Goal: Transaction & Acquisition: Purchase product/service

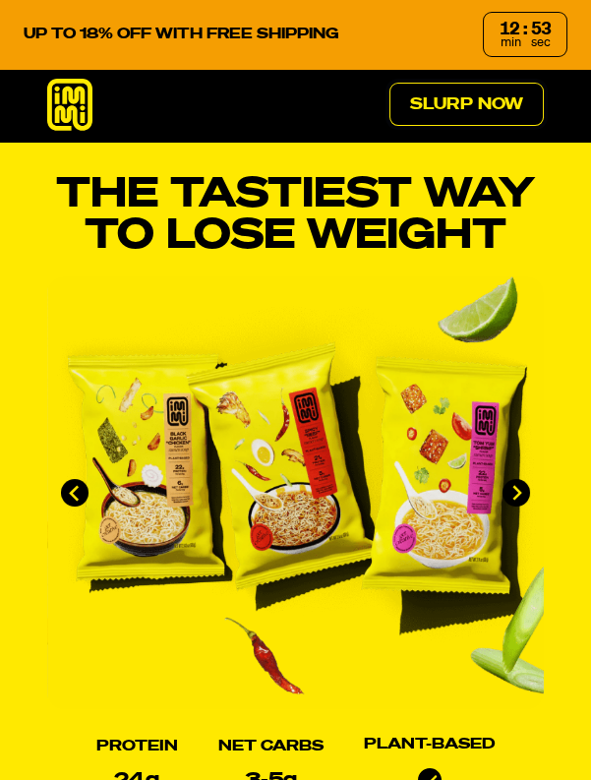
click at [447, 121] on link "Slurp Now" at bounding box center [467, 104] width 154 height 43
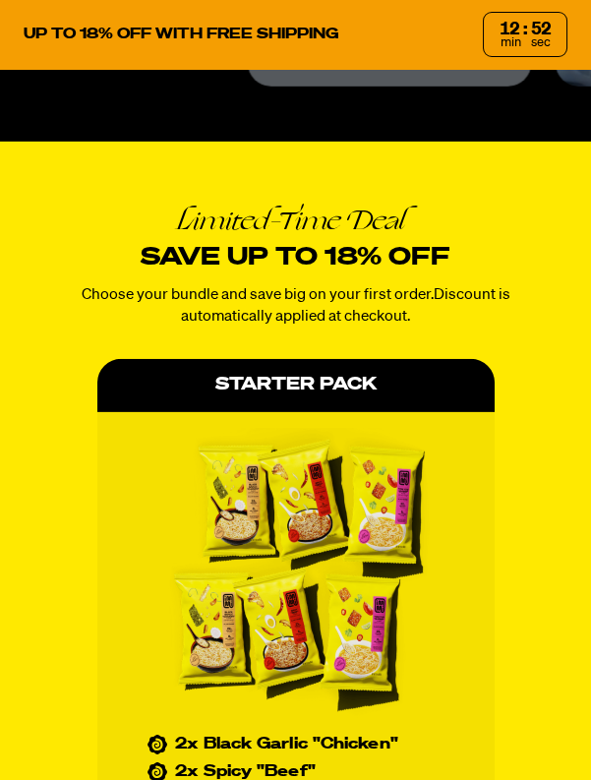
scroll to position [8137, 0]
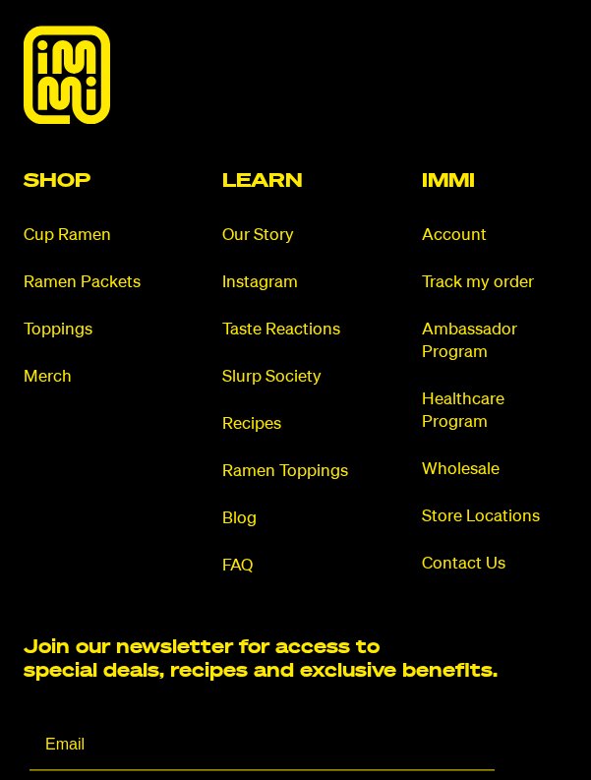
scroll to position [12916, 0]
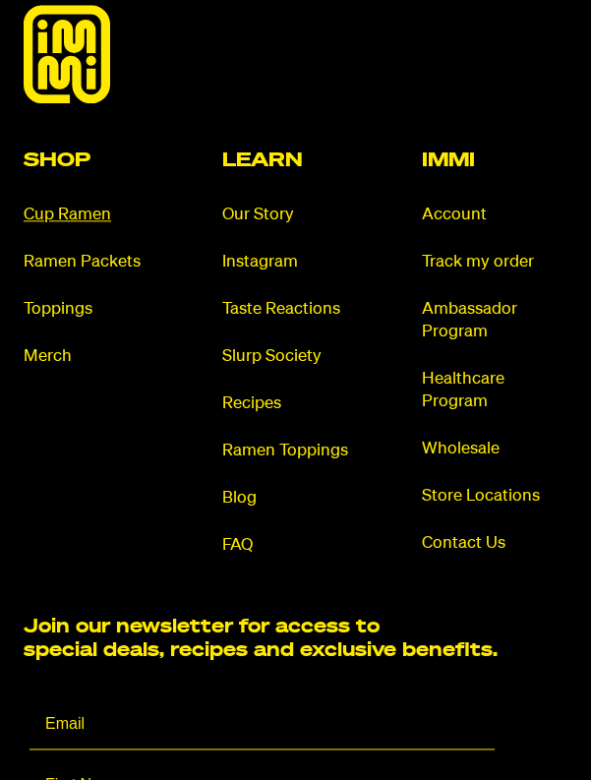
click at [55, 226] on link "Cup Ramen" at bounding box center [97, 215] width 146 height 23
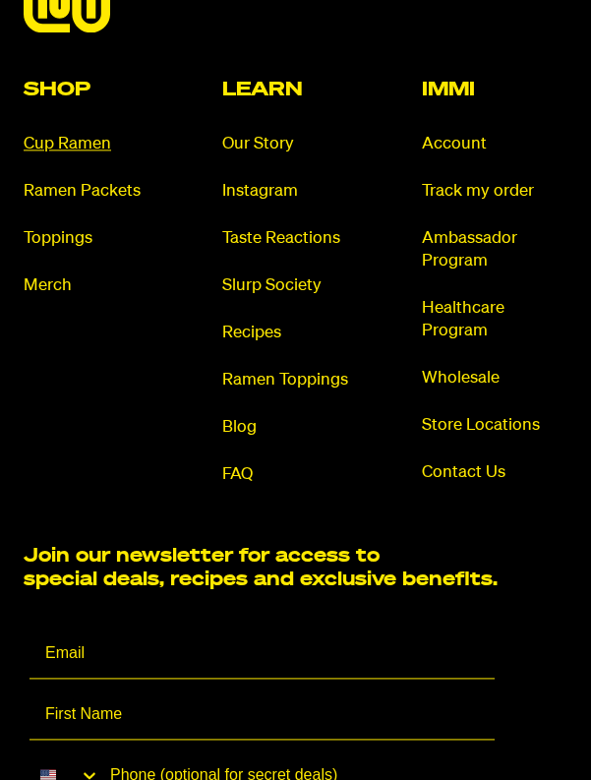
scroll to position [13010, 0]
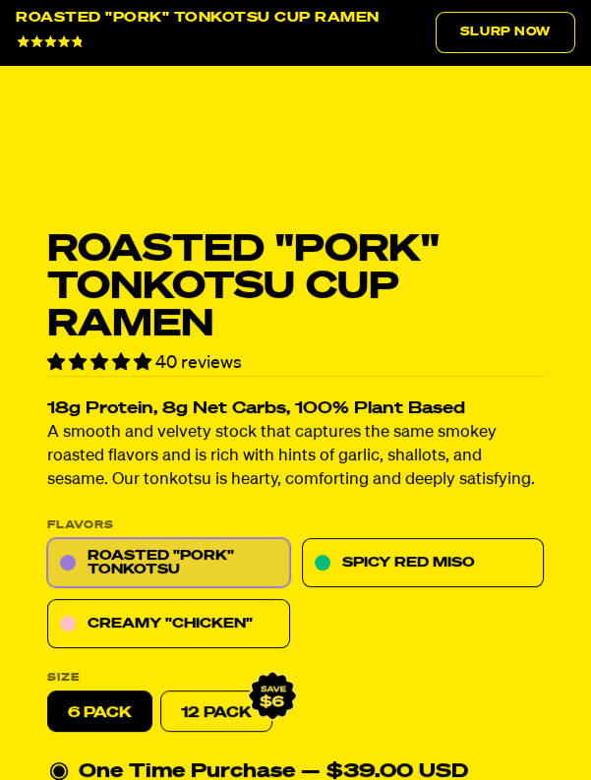
scroll to position [956, 0]
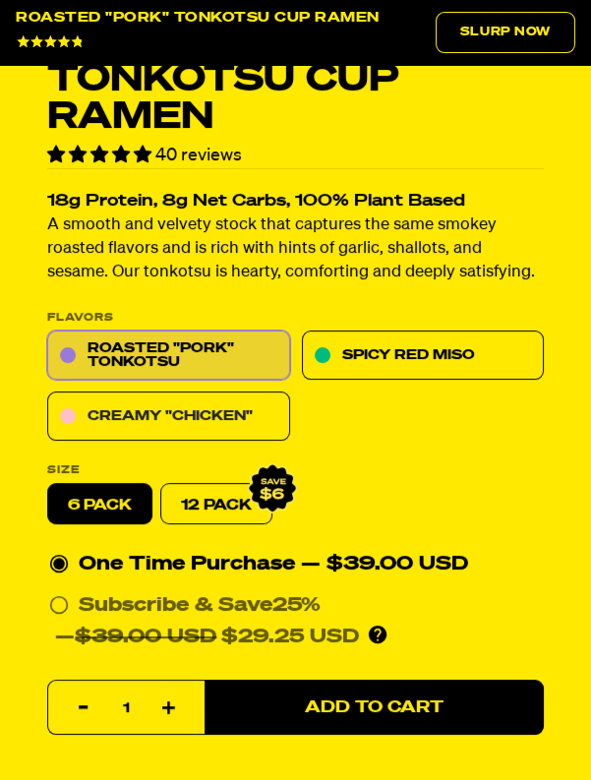
click at [154, 416] on link "Creamy "Chicken"" at bounding box center [168, 416] width 243 height 49
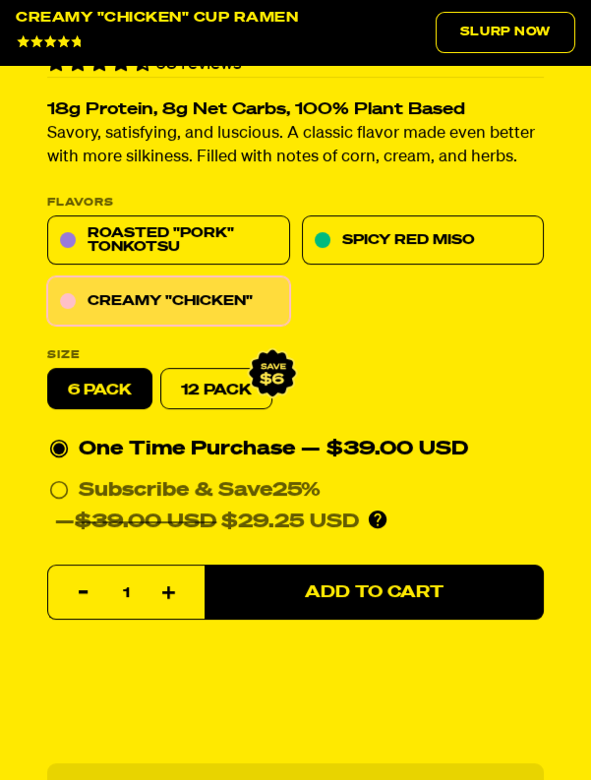
scroll to position [670, 0]
